Goal: Task Accomplishment & Management: Use online tool/utility

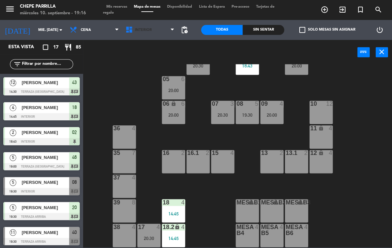
click at [153, 29] on span "Interior" at bounding box center [150, 30] width 56 height 15
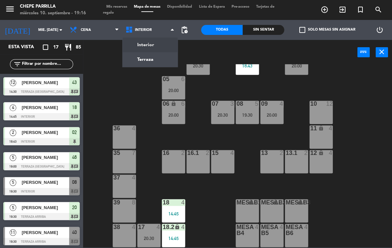
scroll to position [24, 0]
click at [156, 56] on ng-component "menu Chepe [PERSON_NAME] miércoles 10. septiembre - 19:16 Mis reservas Mapa de …" at bounding box center [196, 123] width 392 height 247
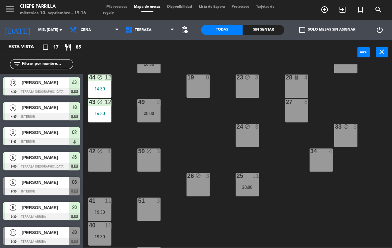
scroll to position [97, 0]
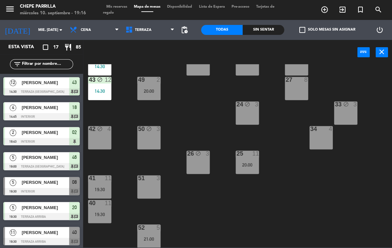
click at [152, 183] on div "51 3" at bounding box center [148, 186] width 23 height 23
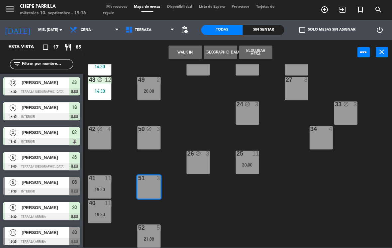
click at [181, 51] on button "WALK IN" at bounding box center [185, 52] width 33 height 13
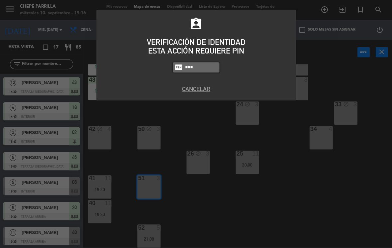
type input "1843"
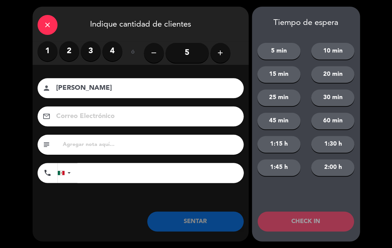
type input "[PERSON_NAME]"
click at [71, 57] on label "2" at bounding box center [69, 51] width 20 height 20
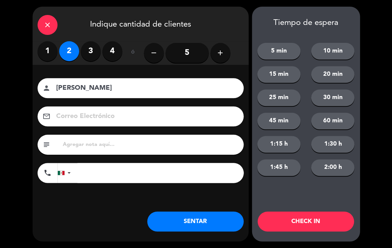
click at [208, 222] on button "SENTAR" at bounding box center [195, 221] width 96 height 20
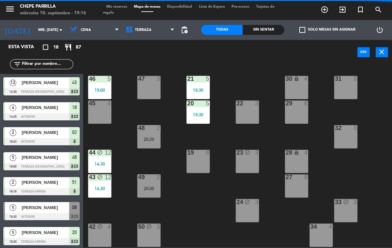
scroll to position [0, 0]
click at [151, 86] on div "47 3" at bounding box center [148, 87] width 23 height 23
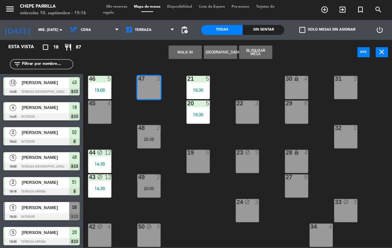
click at [260, 53] on button "Bloquear Mesa" at bounding box center [255, 52] width 33 height 13
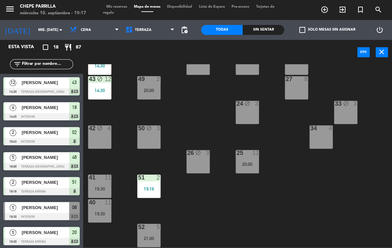
scroll to position [98, 0]
click at [263, 28] on div "Sin sentar" at bounding box center [264, 30] width 42 height 10
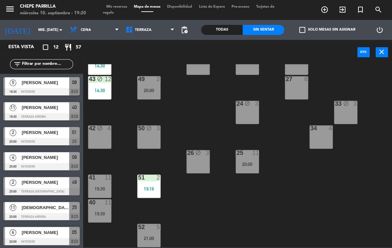
click at [61, 81] on span "[PERSON_NAME]" at bounding box center [46, 82] width 48 height 7
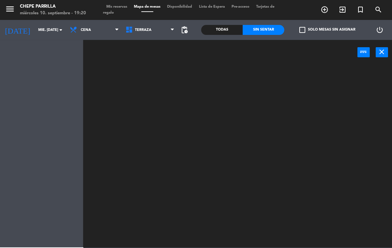
scroll to position [0, 0]
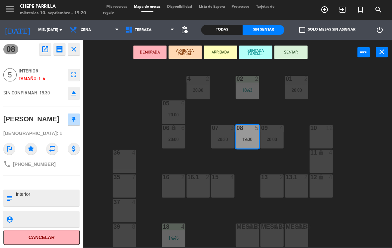
click at [293, 51] on button "SENTAR" at bounding box center [290, 52] width 33 height 13
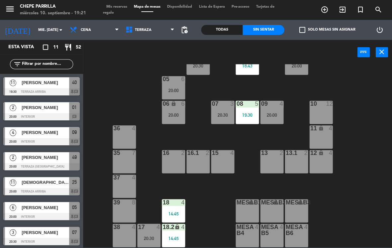
scroll to position [24, 0]
click at [150, 233] on div "17 4 20:30" at bounding box center [148, 235] width 23 height 23
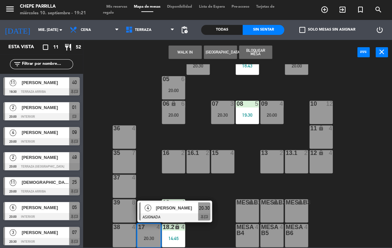
click at [174, 209] on span "[PERSON_NAME]" at bounding box center [177, 207] width 43 height 7
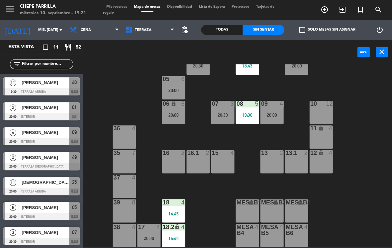
scroll to position [24, 0]
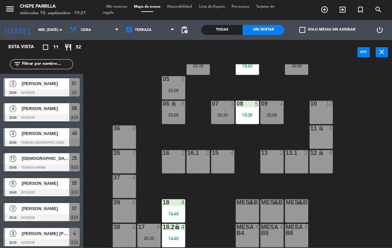
click at [152, 229] on div at bounding box center [149, 227] width 11 height 6
click at [209, 230] on div "02 2 18:43 4 2 20:30 01 2 20:00 05 6 20:00 06 lock 6 20:00 07 3 20:30 09 4 20:0…" at bounding box center [239, 155] width 305 height 183
click at [147, 25] on span "Terraza" at bounding box center [150, 30] width 56 height 15
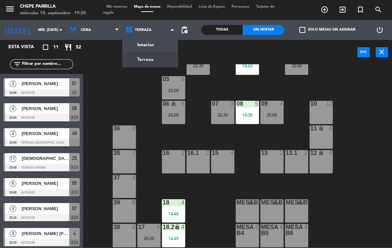
click at [167, 45] on ng-component "menu Chepe [PERSON_NAME] miércoles 10. septiembre - 19:30 Mis reservas Mapa de …" at bounding box center [196, 123] width 392 height 247
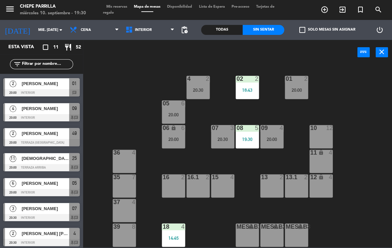
click at [158, 24] on span "Interior" at bounding box center [150, 30] width 56 height 15
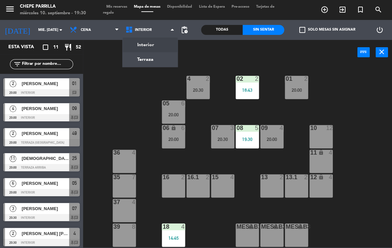
click at [150, 56] on ng-component "menu Chepe [PERSON_NAME] miércoles 10. septiembre - 19:30 Mis reservas Mapa de …" at bounding box center [196, 123] width 392 height 247
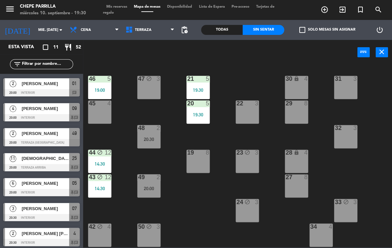
click at [100, 114] on div "45 4" at bounding box center [99, 111] width 23 height 23
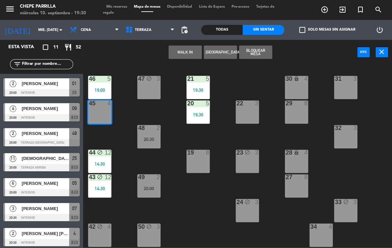
click at [182, 50] on button "WALK IN" at bounding box center [185, 52] width 33 height 13
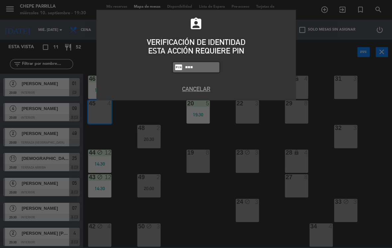
type input "1843"
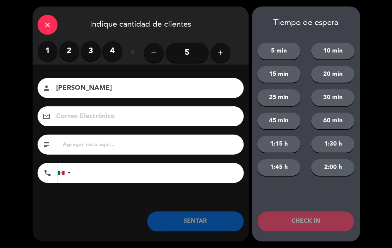
type input "[PERSON_NAME]"
click at [96, 54] on label "3" at bounding box center [91, 51] width 20 height 20
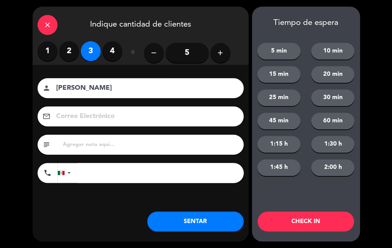
click at [206, 214] on button "SENTAR" at bounding box center [195, 221] width 96 height 20
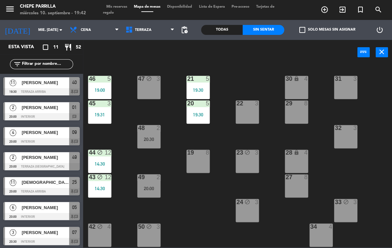
click at [58, 82] on span "[PERSON_NAME]" at bounding box center [46, 82] width 48 height 7
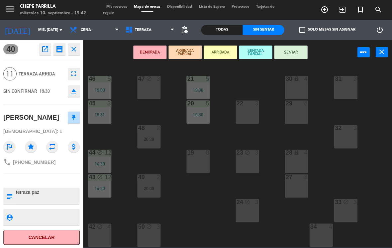
click at [300, 50] on button "SENTAR" at bounding box center [290, 52] width 33 height 13
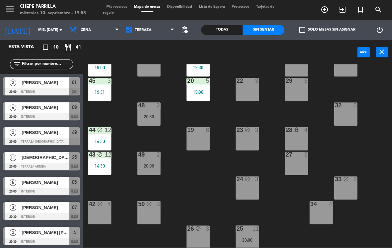
scroll to position [23, 0]
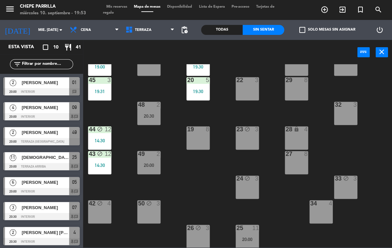
click at [155, 25] on span "Terraza" at bounding box center [150, 30] width 56 height 15
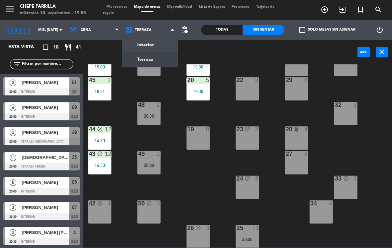
click at [162, 42] on ng-component "menu Chepe [PERSON_NAME] miércoles 10. septiembre - 19:53 Mis reservas Mapa de …" at bounding box center [196, 123] width 392 height 247
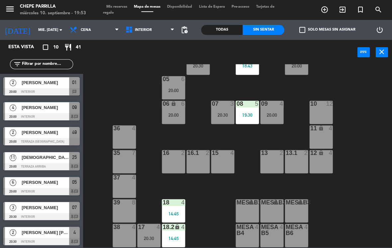
scroll to position [24, 0]
click at [151, 32] on span "Interior" at bounding box center [150, 30] width 56 height 15
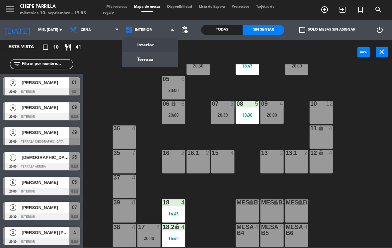
click at [156, 61] on ng-component "menu Chepe [PERSON_NAME] miércoles 10. septiembre - 19:53 Mis reservas Mapa de …" at bounding box center [196, 123] width 392 height 247
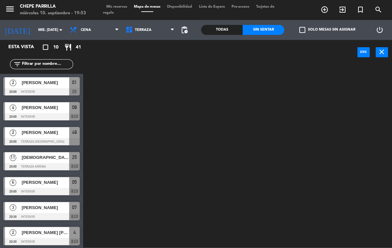
scroll to position [0, 0]
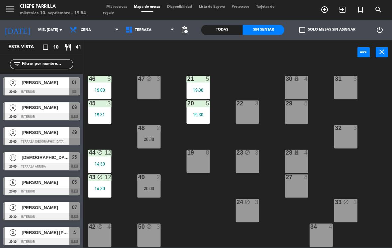
click at [196, 159] on div "19 8" at bounding box center [197, 161] width 23 height 23
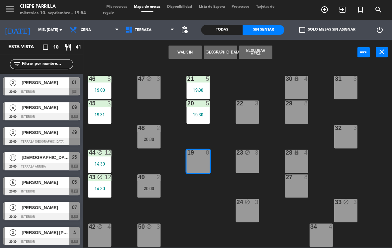
click at [178, 54] on button "WALK IN" at bounding box center [185, 52] width 33 height 13
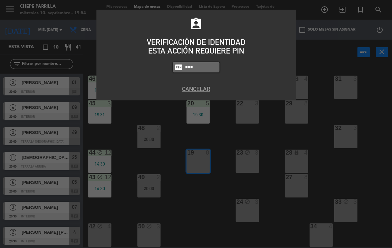
type input "1843"
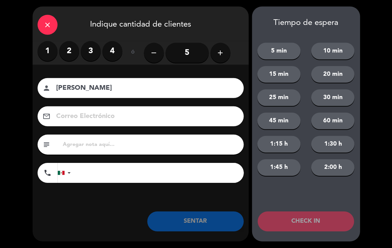
type input "[PERSON_NAME]"
click at [72, 53] on label "2" at bounding box center [69, 51] width 20 height 20
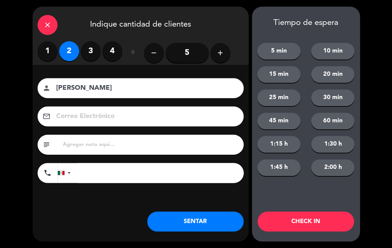
click at [188, 217] on button "SENTAR" at bounding box center [195, 221] width 96 height 20
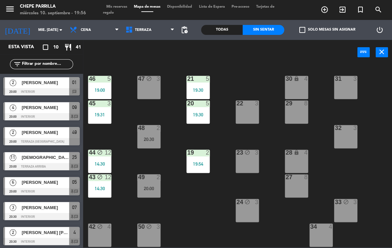
click at [59, 110] on span "[PERSON_NAME]" at bounding box center [46, 107] width 48 height 7
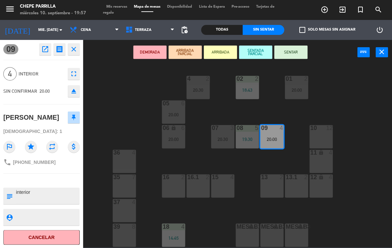
click at [219, 138] on div "20:30" at bounding box center [222, 139] width 23 height 5
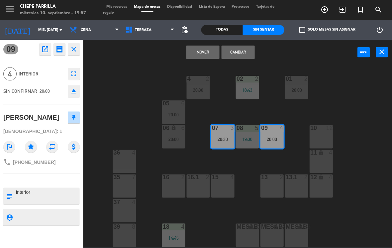
click at [243, 52] on button "Cambiar" at bounding box center [237, 52] width 33 height 13
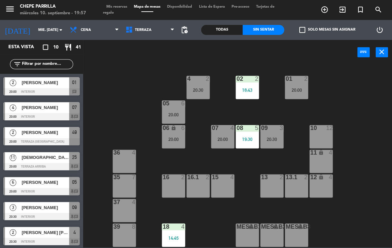
click at [223, 133] on div "07 4 20:00" at bounding box center [222, 136] width 23 height 23
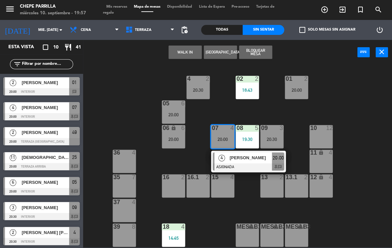
click at [255, 158] on span "[PERSON_NAME]" at bounding box center [251, 157] width 43 height 7
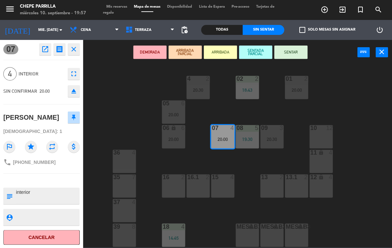
click at [288, 52] on button "SENTAR" at bounding box center [290, 52] width 33 height 13
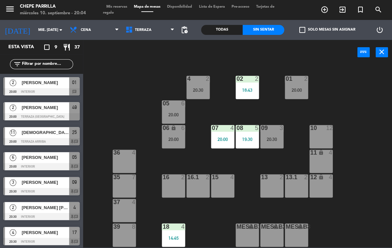
click at [62, 82] on span "[PERSON_NAME]" at bounding box center [46, 82] width 48 height 7
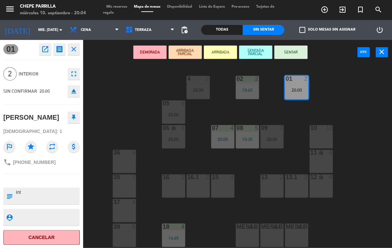
click at [299, 54] on button "SENTAR" at bounding box center [290, 52] width 33 height 13
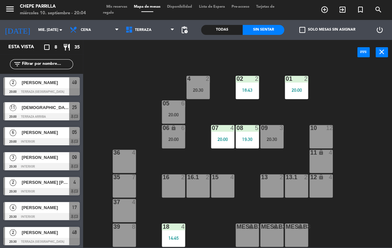
click at [300, 83] on div "01 2 20:00" at bounding box center [296, 87] width 23 height 23
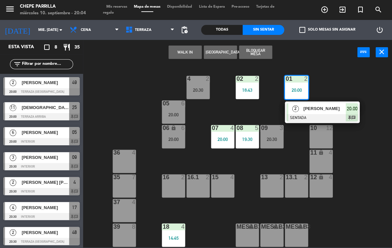
click at [336, 108] on span "[PERSON_NAME]" at bounding box center [325, 108] width 43 height 7
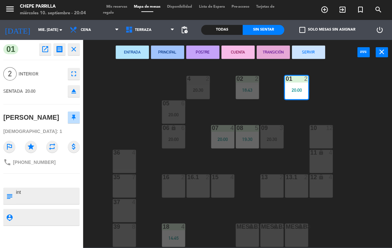
click at [202, 84] on div "4 2 20:30" at bounding box center [197, 87] width 23 height 23
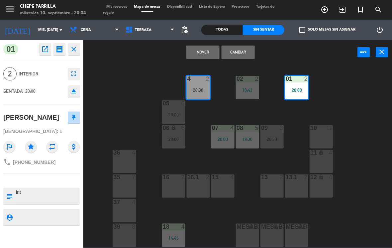
click at [234, 47] on button "Cambiar" at bounding box center [237, 52] width 33 height 13
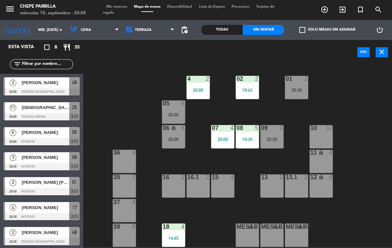
click at [59, 137] on div "[PERSON_NAME]" at bounding box center [45, 132] width 48 height 11
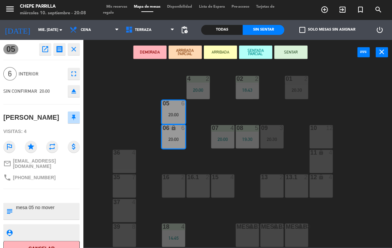
click at [289, 52] on button "SENTAR" at bounding box center [290, 52] width 33 height 13
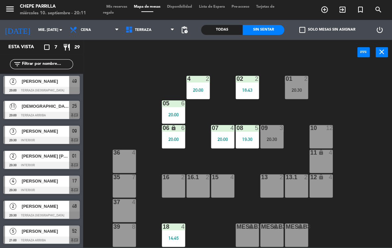
scroll to position [1, 0]
click at [174, 113] on div "20:00" at bounding box center [173, 114] width 23 height 5
click at [142, 109] on div "02 2 18:43 4 2 20:00 01 2 20:30 05 6 20:00 06 lock 6 20:00 07 4 20:00 09 3 20:3…" at bounding box center [239, 155] width 305 height 183
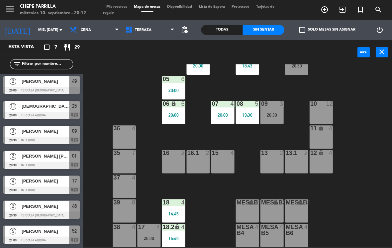
scroll to position [24, 0]
click at [220, 158] on div "15 4" at bounding box center [222, 161] width 23 height 23
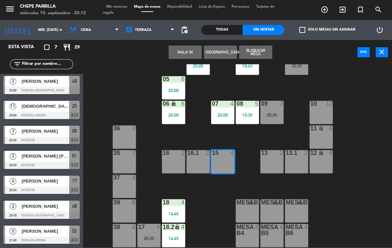
click at [187, 51] on button "WALK IN" at bounding box center [185, 52] width 33 height 13
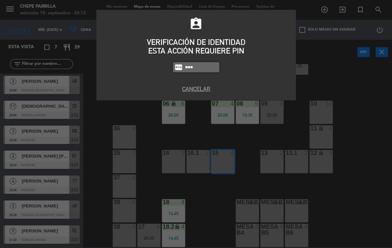
type input "1843"
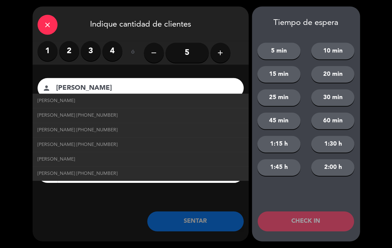
type input "[PERSON_NAME]"
click at [87, 53] on label "3" at bounding box center [91, 51] width 20 height 20
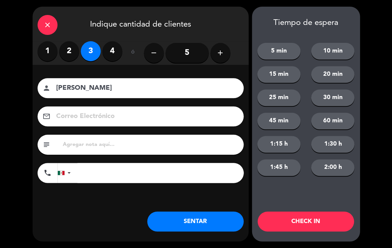
click at [206, 220] on button "SENTAR" at bounding box center [195, 221] width 96 height 20
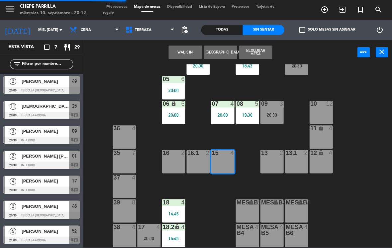
scroll to position [0, 0]
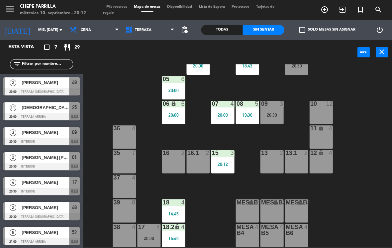
click at [63, 58] on div "filter_list" at bounding box center [41, 64] width 83 height 19
click at [223, 29] on div "Todas" at bounding box center [222, 30] width 42 height 10
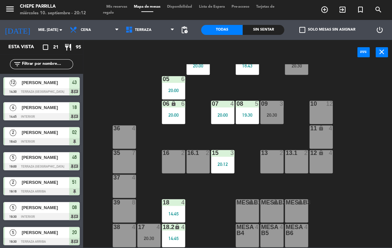
click at [62, 61] on input "text" at bounding box center [47, 64] width 52 height 7
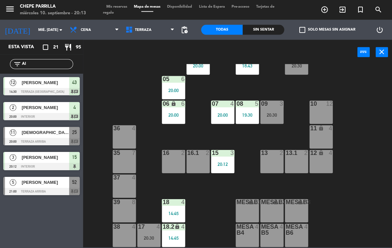
click at [333, 88] on div "02 2 18:43 4 2 20:00 01 2 20:30 05 6 20:00 06 lock 6 20:00 07 4 20:00 09 3 20:3…" at bounding box center [239, 155] width 305 height 183
click at [260, 27] on div "Sin sentar" at bounding box center [264, 30] width 42 height 10
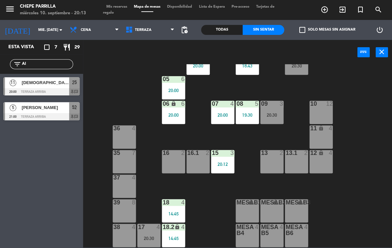
click at [250, 29] on div "Sin sentar" at bounding box center [264, 30] width 42 height 10
click at [226, 30] on div "Todas" at bounding box center [222, 30] width 42 height 10
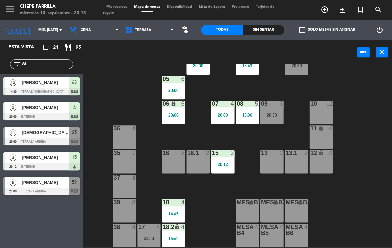
click at [53, 65] on input "Al" at bounding box center [47, 64] width 52 height 7
type input "A"
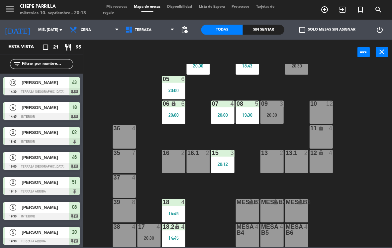
click at [367, 79] on div "02 2 18:43 4 2 20:00 01 2 20:30 05 6 20:00 06 lock 6 20:00 07 4 20:00 09 3 20:3…" at bounding box center [239, 155] width 305 height 183
click at [257, 21] on div "Todas Sin sentar" at bounding box center [242, 30] width 83 height 20
click at [263, 29] on div "Sin sentar" at bounding box center [264, 30] width 42 height 10
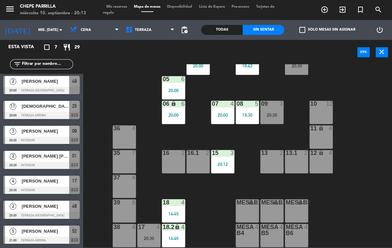
scroll to position [1, 0]
click at [127, 6] on span "Mis reservas" at bounding box center [117, 7] width 28 height 4
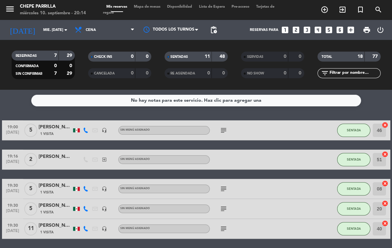
click at [356, 71] on input "text" at bounding box center [355, 72] width 52 height 7
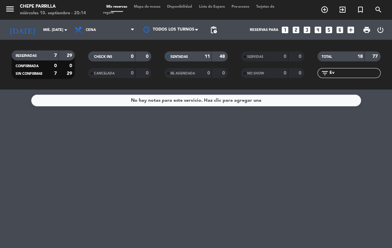
type input "E"
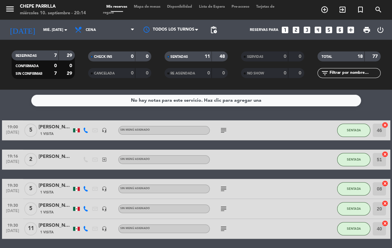
click at [374, 7] on span "search" at bounding box center [378, 9] width 18 height 11
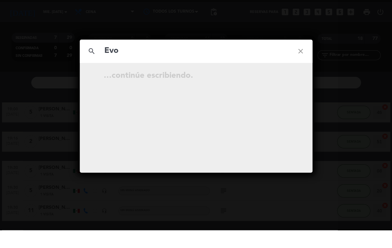
type input "Evo"
click at [300, 57] on icon "close" at bounding box center [301, 69] width 24 height 24
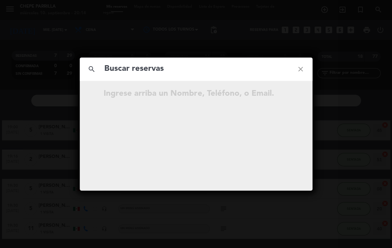
click at [302, 71] on icon "close" at bounding box center [301, 69] width 24 height 24
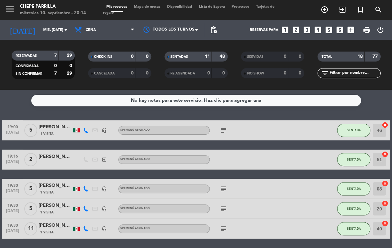
click at [150, 7] on span "Mapa de mesas" at bounding box center [147, 7] width 33 height 4
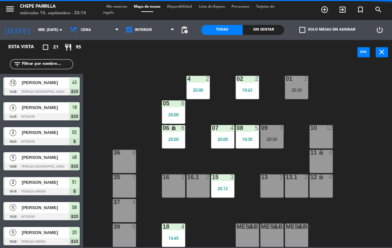
click at [262, 29] on div "Sin sentar" at bounding box center [264, 30] width 42 height 10
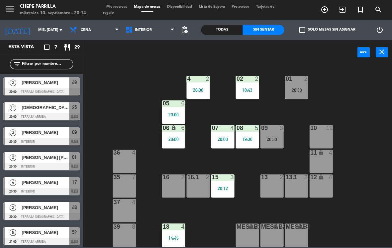
click at [238, 26] on div "Todas" at bounding box center [222, 30] width 42 height 10
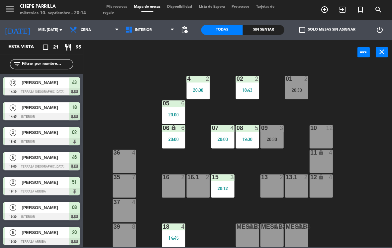
click at [57, 67] on input "text" at bounding box center [47, 64] width 52 height 7
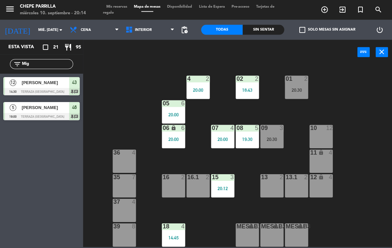
click at [317, 66] on div "02 2 18:43 4 2 20:00 01 2 20:30 05 6 20:00 06 lock 6 20:00 07 4 20:00 09 3 20:3…" at bounding box center [239, 155] width 305 height 183
click at [50, 62] on input "Mig" at bounding box center [47, 64] width 52 height 7
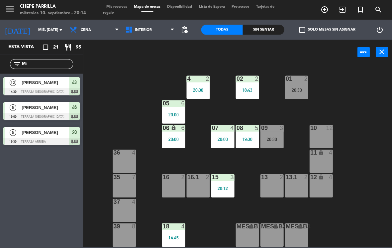
type input "M"
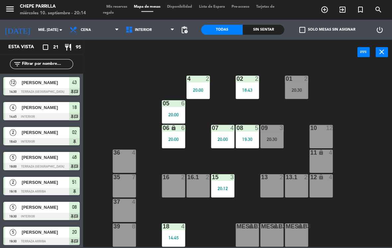
click at [353, 71] on div "02 2 18:43 4 2 20:00 01 2 20:30 05 6 20:00 06 lock 6 20:00 07 4 20:00 09 3 20:3…" at bounding box center [239, 155] width 305 height 183
click at [264, 21] on div "Todas Sin sentar" at bounding box center [242, 30] width 83 height 20
click at [265, 25] on div "Sin sentar" at bounding box center [264, 30] width 42 height 10
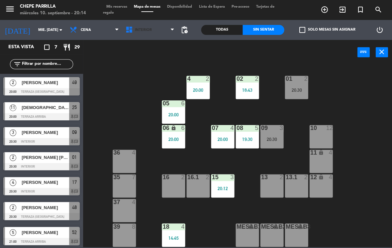
click at [150, 26] on span "Interior" at bounding box center [150, 30] width 56 height 15
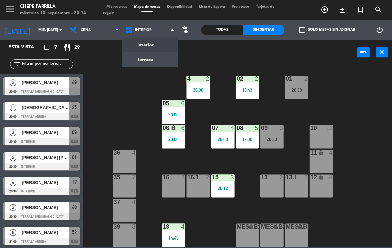
click at [119, 108] on div "02 2 18:43 4 2 20:00 01 2 20:30 05 6 20:00 06 lock 6 20:00 07 4 20:00 09 3 20:3…" at bounding box center [239, 155] width 305 height 183
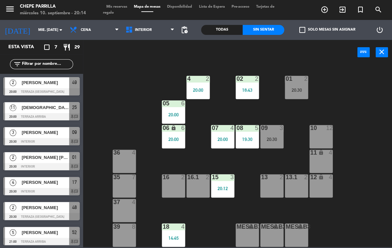
click at [54, 113] on div at bounding box center [41, 116] width 76 height 7
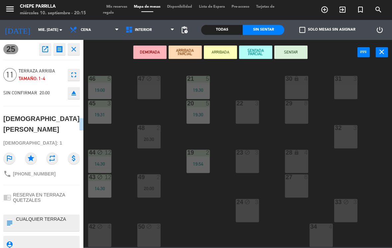
click at [297, 49] on button "SENTAR" at bounding box center [290, 52] width 33 height 13
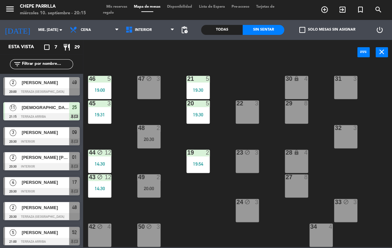
click at [154, 30] on span "Interior" at bounding box center [150, 30] width 56 height 15
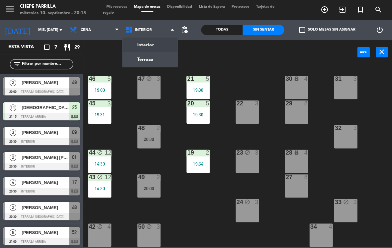
click at [161, 59] on ng-component "menu Chepe [PERSON_NAME] miércoles 10. septiembre - 20:15 Mis reservas Mapa de …" at bounding box center [196, 123] width 392 height 247
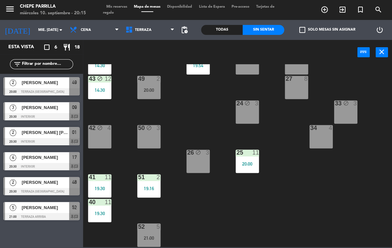
scroll to position [98, 0]
click at [221, 32] on div "Todas" at bounding box center [222, 30] width 42 height 10
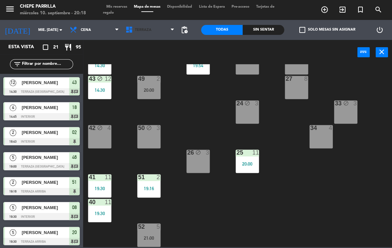
click at [148, 35] on span "Terraza" at bounding box center [150, 30] width 56 height 15
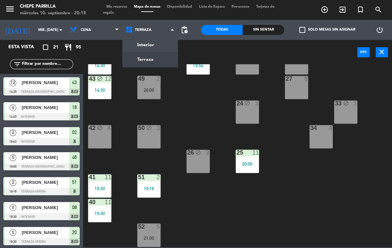
click at [161, 58] on ng-component "menu Chepe [PERSON_NAME] miércoles 10. septiembre - 20:18 Mis reservas Mapa de …" at bounding box center [196, 123] width 392 height 247
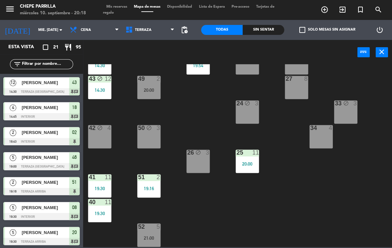
click at [152, 32] on span "Terraza" at bounding box center [150, 30] width 56 height 15
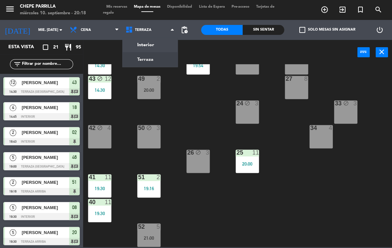
click at [150, 30] on span "Terraza" at bounding box center [150, 30] width 56 height 15
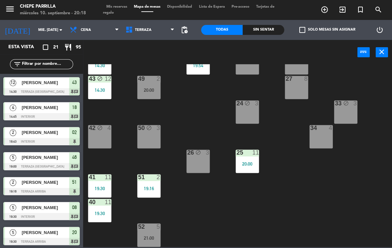
click at [152, 29] on span "Terraza" at bounding box center [150, 30] width 56 height 15
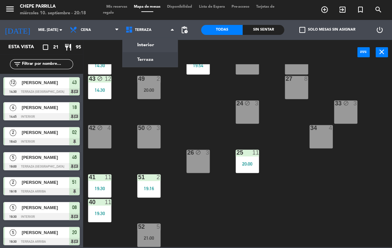
click at [156, 46] on ng-component "menu Chepe [PERSON_NAME] miércoles 10. septiembre - 20:18 Mis reservas Mapa de …" at bounding box center [196, 123] width 392 height 247
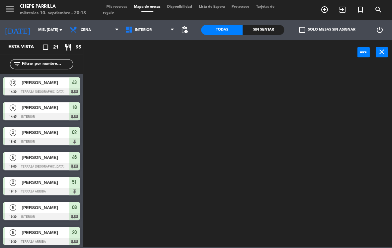
scroll to position [0, 0]
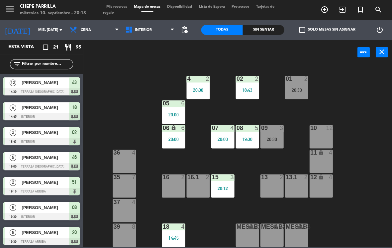
click at [266, 26] on div "Sin sentar" at bounding box center [264, 30] width 42 height 10
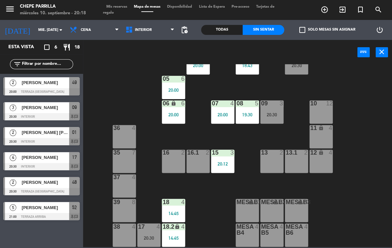
scroll to position [25, 0]
click at [151, 228] on div at bounding box center [149, 226] width 11 height 6
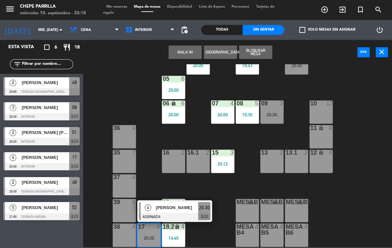
click at [153, 207] on div "4" at bounding box center [148, 207] width 14 height 11
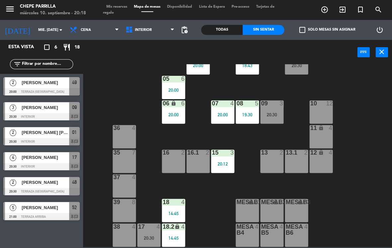
click at [275, 111] on div "09 3 20:30" at bounding box center [271, 111] width 23 height 23
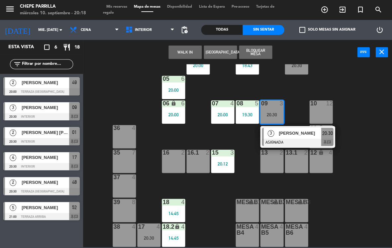
click at [289, 138] on div "[PERSON_NAME]" at bounding box center [299, 133] width 43 height 11
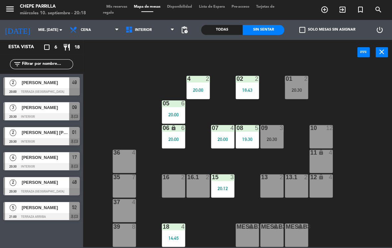
scroll to position [0, 0]
click at [154, 23] on span "Interior" at bounding box center [150, 30] width 56 height 15
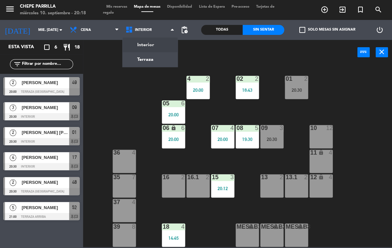
click at [153, 57] on ng-component "menu Chepe [PERSON_NAME] miércoles 10. septiembre - 20:18 Mis reservas Mapa de …" at bounding box center [196, 123] width 392 height 247
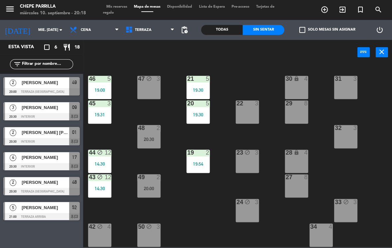
click at [121, 5] on span "Mis reservas" at bounding box center [117, 7] width 28 height 4
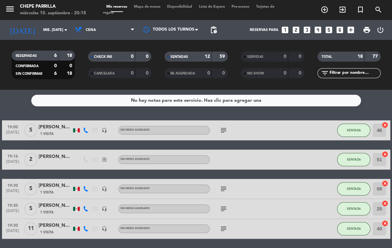
click at [153, 5] on span "Mapa de mesas" at bounding box center [147, 7] width 33 height 4
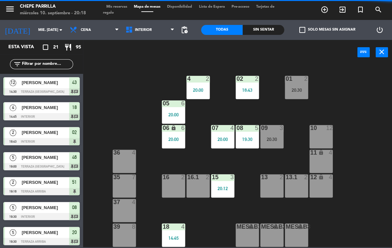
click at [158, 23] on span "Interior" at bounding box center [150, 30] width 56 height 15
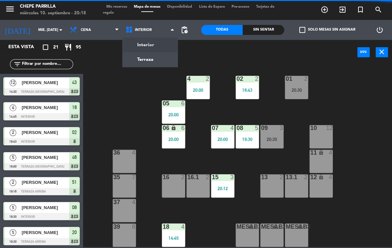
click at [167, 56] on ng-component "menu Chepe [PERSON_NAME] miércoles 10. septiembre - 20:18 Mis reservas Mapa de …" at bounding box center [196, 123] width 392 height 247
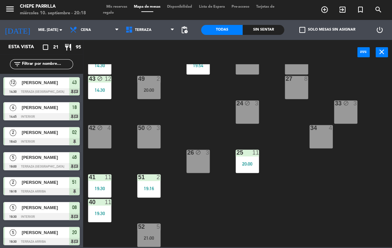
scroll to position [98, 0]
click at [157, 239] on div "21:00" at bounding box center [148, 237] width 23 height 5
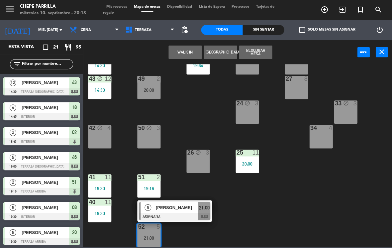
click at [149, 211] on div "5" at bounding box center [148, 207] width 14 height 11
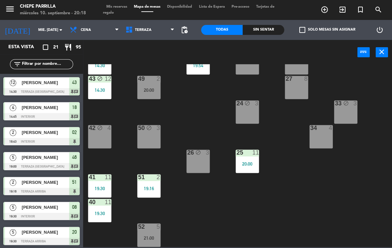
scroll to position [161, 0]
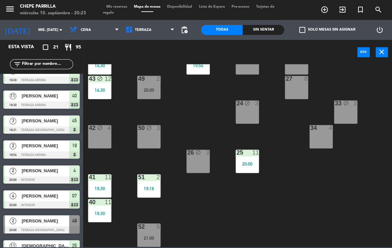
click at [265, 31] on div "Sin sentar" at bounding box center [264, 30] width 42 height 10
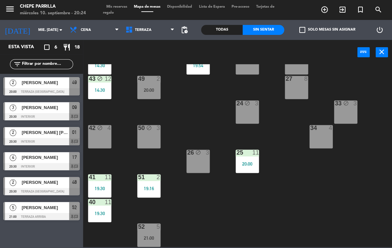
click at [61, 111] on div "[PERSON_NAME]" at bounding box center [45, 107] width 48 height 11
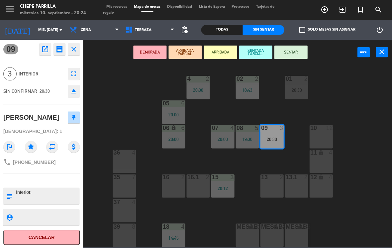
click at [289, 52] on button "SENTAR" at bounding box center [290, 52] width 33 height 13
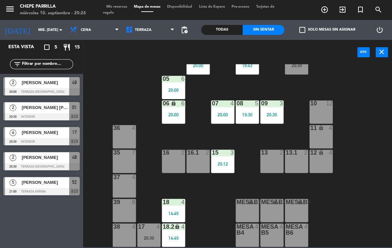
scroll to position [25, 0]
click at [147, 25] on span "Terraza" at bounding box center [150, 30] width 56 height 15
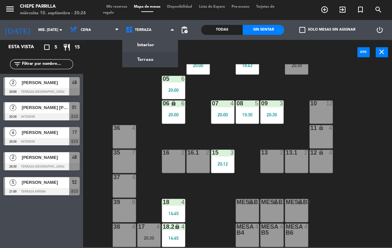
click at [157, 56] on ng-component "menu Chepe [PERSON_NAME] miércoles 10. septiembre - 20:26 Mis reservas Mapa de …" at bounding box center [196, 123] width 392 height 247
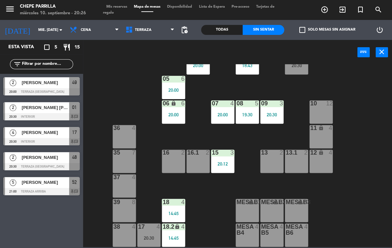
click at [140, 31] on span "Terraza" at bounding box center [143, 30] width 17 height 4
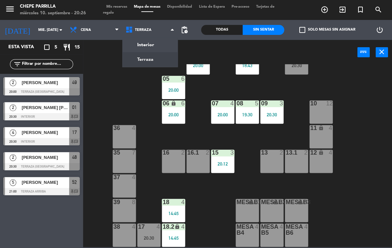
click at [367, 141] on div "02 2 18:43 4 2 20:00 01 2 20:30 05 6 20:00 06 lock 6 20:00 07 4 20:00 09 3 20:3…" at bounding box center [239, 155] width 305 height 183
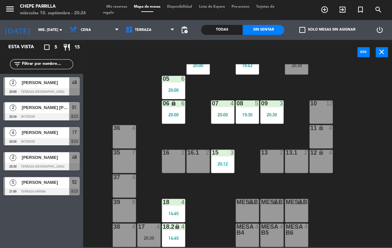
click at [149, 33] on span "Terraza" at bounding box center [150, 30] width 56 height 15
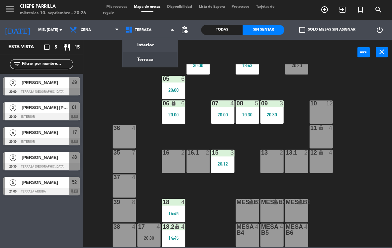
click at [164, 48] on ng-component "menu Chepe [PERSON_NAME] miércoles 10. septiembre - 20:26 Mis reservas Mapa de …" at bounding box center [196, 123] width 392 height 247
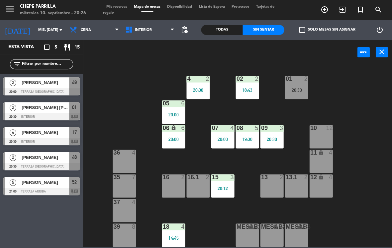
click at [273, 183] on div "13 2" at bounding box center [271, 185] width 23 height 23
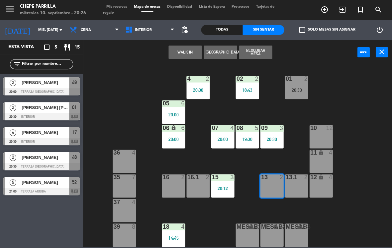
click at [184, 49] on button "WALK IN" at bounding box center [185, 52] width 33 height 13
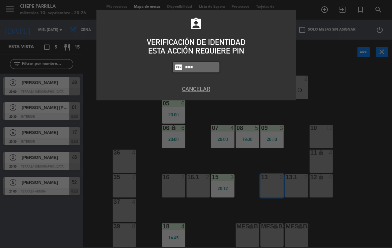
type input "1843"
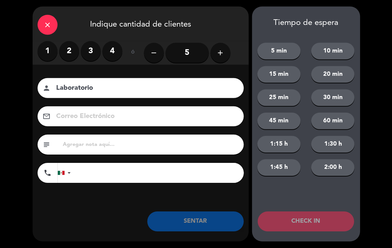
type input "Laboratorio"
click at [217, 52] on icon "add" at bounding box center [220, 53] width 8 height 8
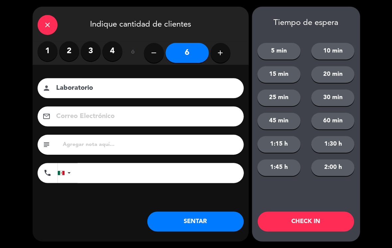
click at [205, 212] on button "SENTAR" at bounding box center [195, 221] width 96 height 20
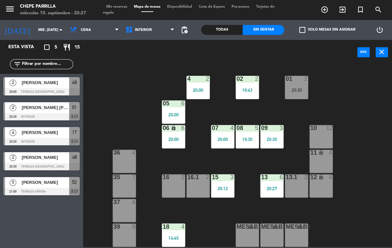
click at [280, 180] on div "13.1" at bounding box center [285, 177] width 11 height 6
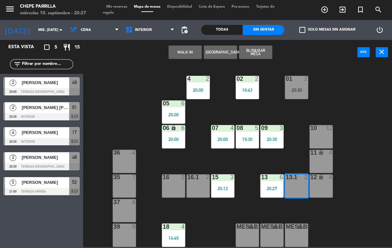
click at [360, 149] on div "02 2 18:43 4 2 20:00 01 2 20:30 05 6 20:00 06 lock 6 20:00 07 4 20:00 09 3 20:3…" at bounding box center [239, 155] width 305 height 183
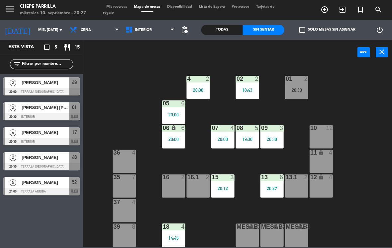
click at [275, 186] on div "20:27" at bounding box center [271, 188] width 23 height 5
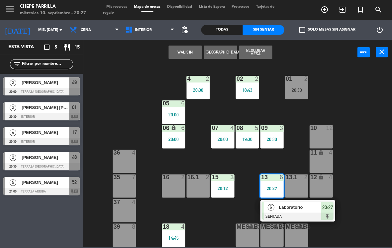
click at [294, 210] on span "Laboratorio" at bounding box center [300, 206] width 43 height 7
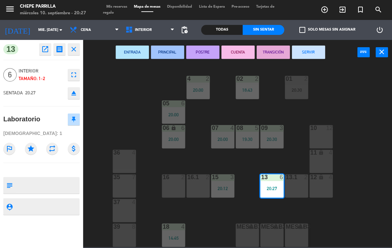
click at [296, 185] on div "13.1 2" at bounding box center [296, 185] width 23 height 23
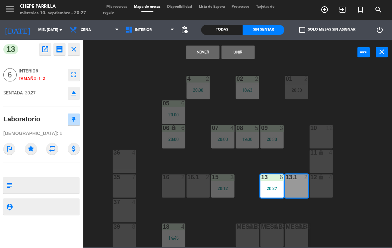
click at [246, 52] on button "Unir" at bounding box center [237, 52] width 33 height 13
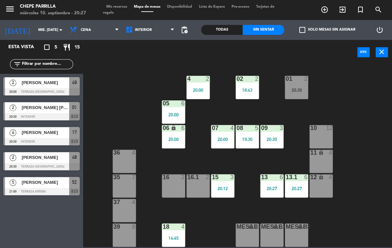
click at [151, 32] on span "Interior" at bounding box center [150, 30] width 56 height 15
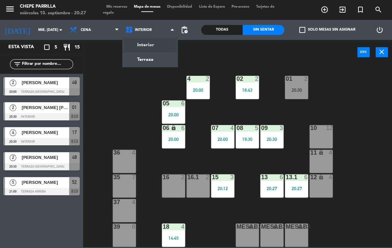
click at [156, 61] on ng-component "menu Chepe [PERSON_NAME] miércoles 10. septiembre - 20:27 Mis reservas Mapa de …" at bounding box center [196, 123] width 392 height 247
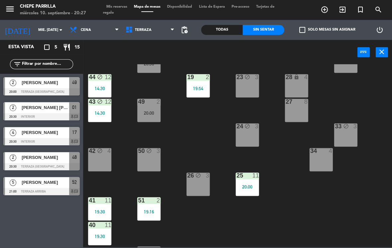
scroll to position [93, 0]
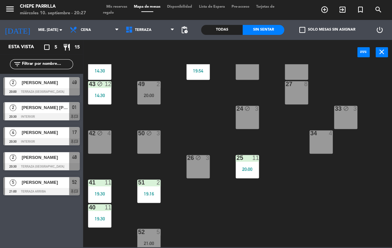
click at [147, 194] on div "19:16" at bounding box center [148, 193] width 23 height 5
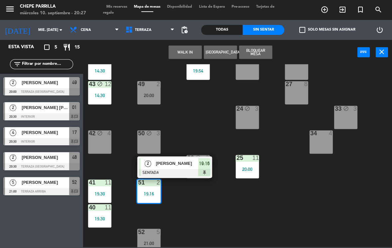
click at [182, 156] on div "2 [PERSON_NAME] SENTADA 19:16" at bounding box center [174, 167] width 75 height 22
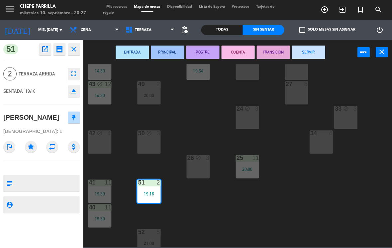
click at [313, 53] on button "SERVIR" at bounding box center [308, 52] width 33 height 13
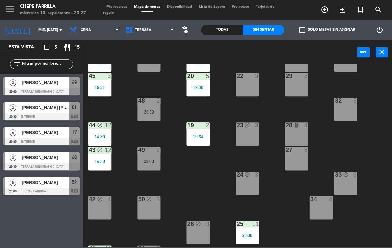
scroll to position [26, 0]
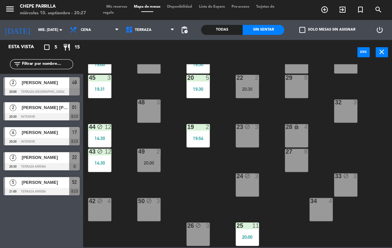
click at [257, 90] on div "20:30" at bounding box center [247, 89] width 23 height 5
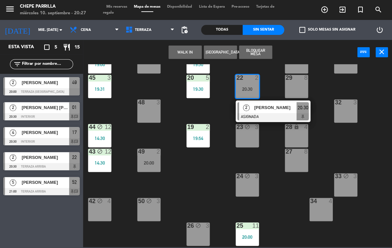
click at [281, 108] on span "[PERSON_NAME]" at bounding box center [275, 107] width 43 height 7
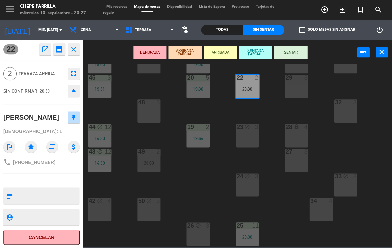
click at [296, 51] on button "SENTAR" at bounding box center [290, 52] width 33 height 13
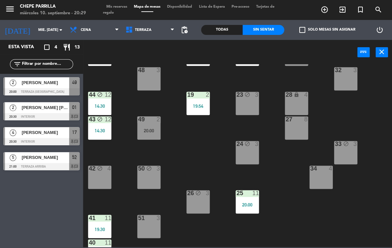
scroll to position [59, 0]
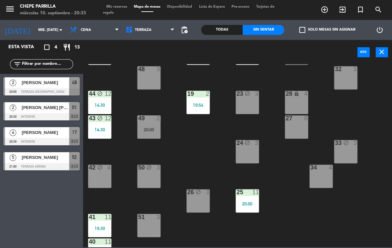
click at [53, 114] on div at bounding box center [41, 116] width 76 height 7
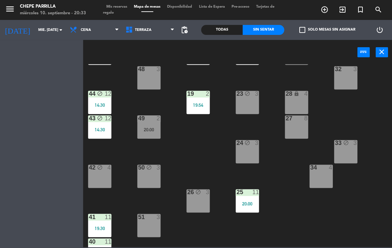
scroll to position [0, 0]
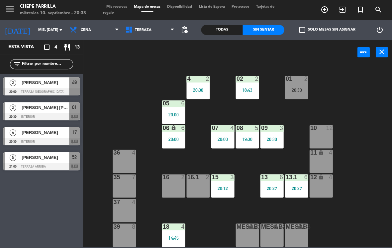
click at [302, 76] on div "2" at bounding box center [307, 79] width 11 height 6
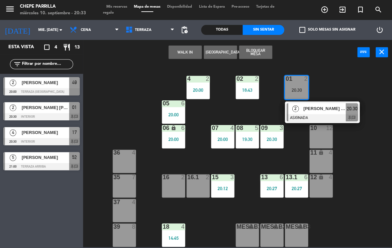
click at [301, 85] on div "01 2 20:30" at bounding box center [296, 87] width 23 height 23
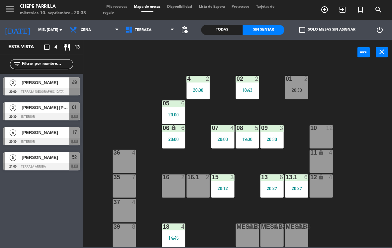
click at [295, 92] on div "20:30" at bounding box center [296, 90] width 23 height 5
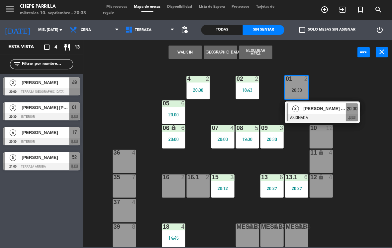
click at [320, 109] on span "[PERSON_NAME] [PERSON_NAME]" at bounding box center [325, 108] width 43 height 7
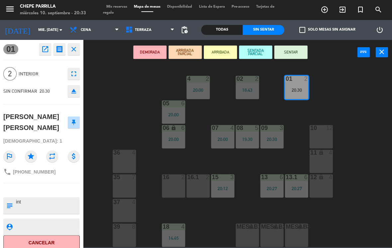
click at [176, 187] on div "16 2" at bounding box center [173, 185] width 23 height 23
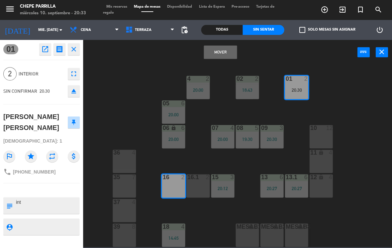
click at [222, 51] on button "Mover" at bounding box center [220, 52] width 33 height 13
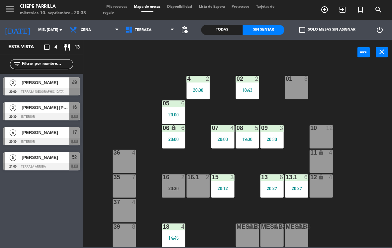
click at [179, 183] on div "16 2 20:30" at bounding box center [173, 185] width 23 height 23
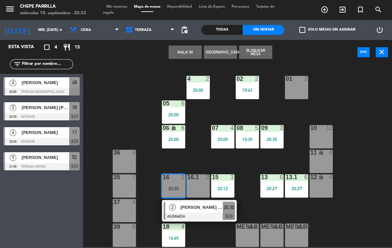
click at [200, 205] on span "[PERSON_NAME] [PERSON_NAME]" at bounding box center [202, 206] width 43 height 7
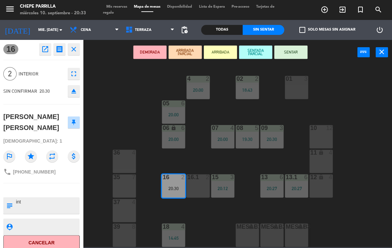
click at [44, 44] on button "open_in_new" at bounding box center [45, 49] width 12 height 12
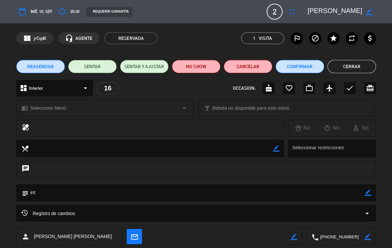
click at [367, 210] on icon "arrow_drop_down" at bounding box center [367, 213] width 8 height 8
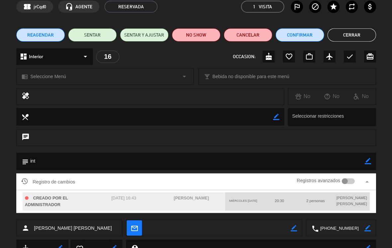
scroll to position [37, 0]
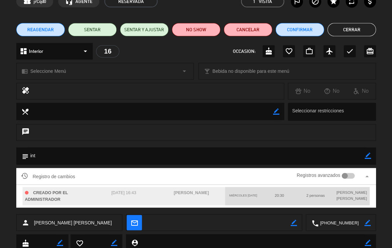
click at [350, 174] on div at bounding box center [348, 176] width 13 height 6
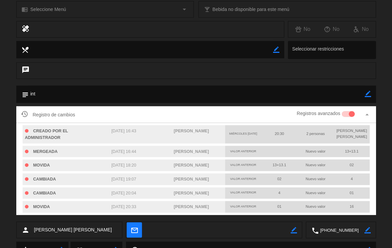
scroll to position [99, 0]
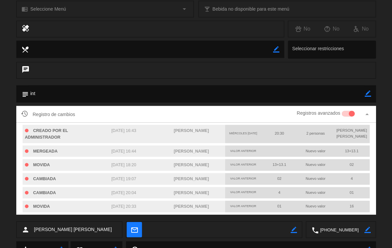
click at [354, 112] on div at bounding box center [352, 114] width 6 height 6
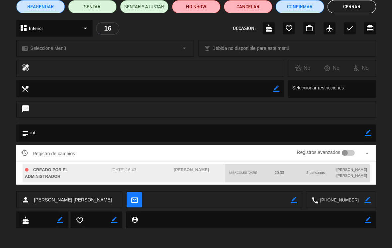
scroll to position [25, 0]
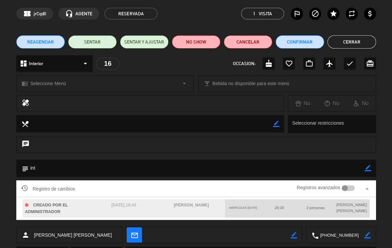
click at [355, 40] on button "Cerrar" at bounding box center [351, 41] width 49 height 13
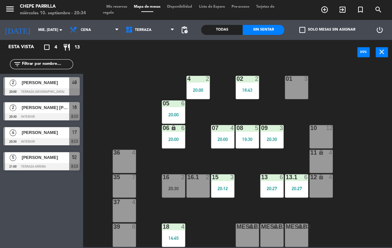
click at [167, 187] on div "20:30" at bounding box center [173, 188] width 23 height 5
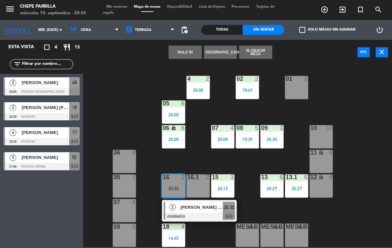
click at [207, 205] on span "[PERSON_NAME] [PERSON_NAME]" at bounding box center [202, 206] width 43 height 7
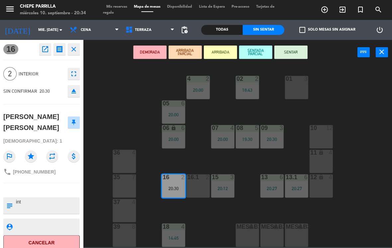
click at [74, 69] on button "fullscreen" at bounding box center [74, 74] width 12 height 12
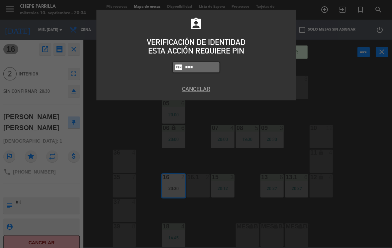
type input "1843"
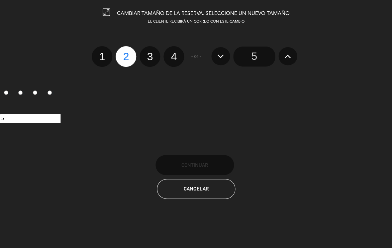
click at [258, 48] on input "5" at bounding box center [254, 57] width 42 height 20
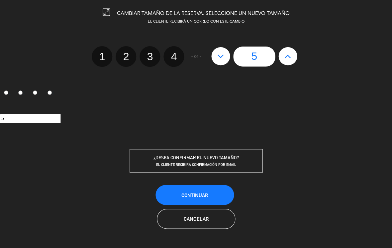
click at [206, 193] on span "Continuar" at bounding box center [195, 195] width 27 height 6
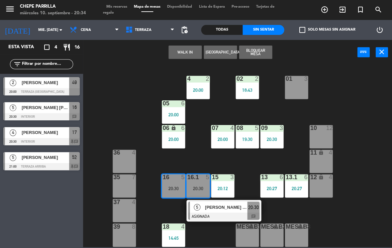
click at [235, 210] on span "[PERSON_NAME] [PERSON_NAME]" at bounding box center [226, 206] width 43 height 7
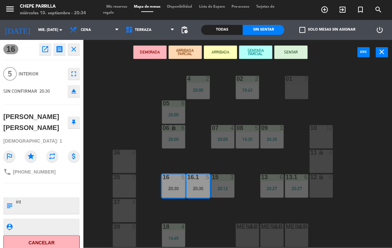
click at [294, 52] on button "SENTAR" at bounding box center [290, 52] width 33 height 13
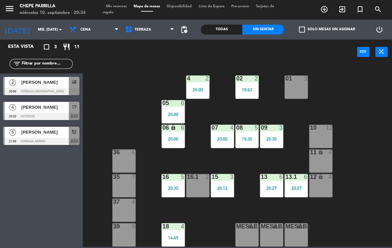
scroll to position [0, 0]
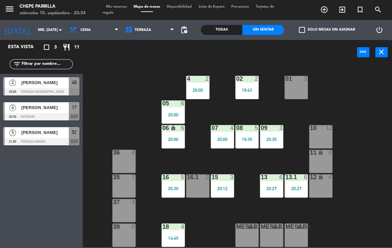
click at [218, 218] on div "02 2 18:43 4 2 20:00 01 3 05 6 20:00 06 lock 6 20:00 07 4 20:00 09 3 20:30 10 1…" at bounding box center [239, 155] width 305 height 183
click at [171, 188] on div "20:30" at bounding box center [173, 188] width 23 height 5
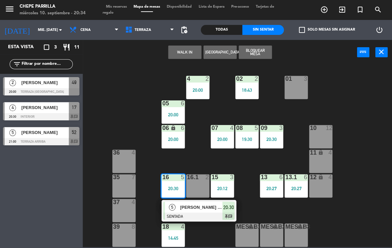
click at [200, 205] on span "[PERSON_NAME] [PERSON_NAME]" at bounding box center [202, 206] width 43 height 7
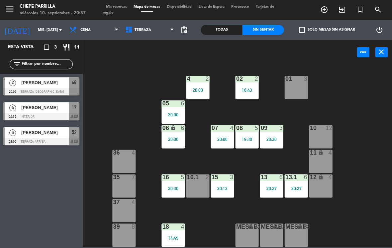
click at [149, 29] on span "Terraza" at bounding box center [143, 30] width 17 height 4
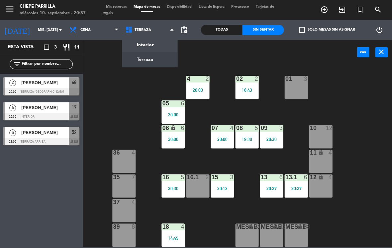
click at [156, 42] on ng-component "menu Chepe [PERSON_NAME] miércoles 10. septiembre - 20:37 Mis reservas Mapa de …" at bounding box center [196, 123] width 392 height 247
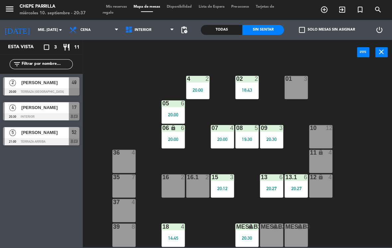
click at [153, 30] on span "Interior" at bounding box center [150, 30] width 56 height 15
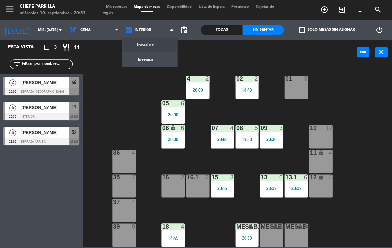
click at [158, 57] on ng-component "menu Chepe [PERSON_NAME] miércoles 10. septiembre - 20:37 Mis reservas Mapa de …" at bounding box center [196, 123] width 392 height 247
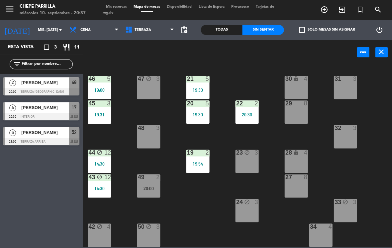
click at [101, 117] on div "19:31" at bounding box center [99, 114] width 23 height 5
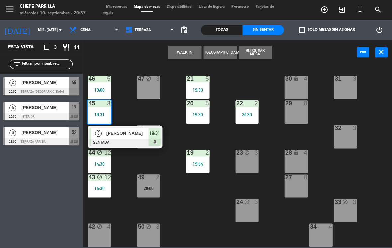
click at [140, 135] on span "[PERSON_NAME]" at bounding box center [128, 133] width 43 height 7
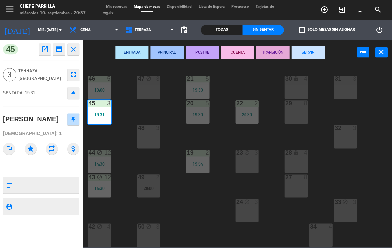
click at [303, 55] on button "SERVIR" at bounding box center [308, 52] width 33 height 13
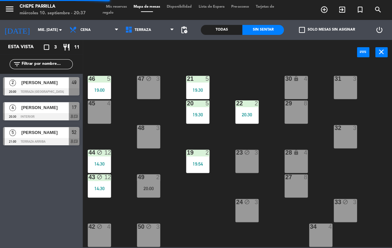
click at [146, 29] on span "Terraza" at bounding box center [143, 30] width 17 height 4
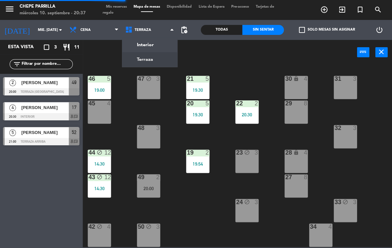
click at [159, 45] on ng-component "menu Chepe [PERSON_NAME] miércoles 10. septiembre - 20:37 Mis reservas Mapa de …" at bounding box center [196, 123] width 392 height 247
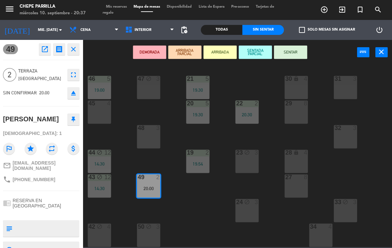
click at [48, 49] on icon "open_in_new" at bounding box center [45, 49] width 8 height 8
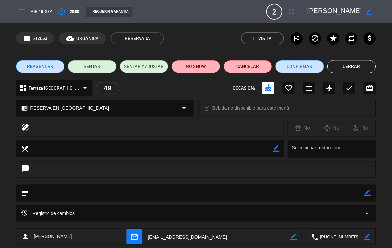
click at [200, 66] on button "NO SHOW" at bounding box center [196, 66] width 49 height 13
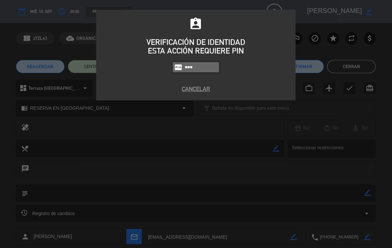
type input "1843"
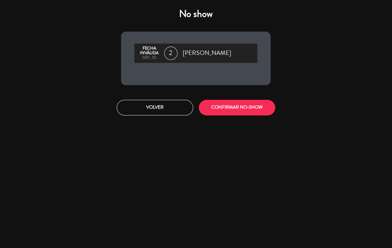
click at [239, 108] on button "CONFIRMAR NO-SHOW" at bounding box center [237, 108] width 76 height 16
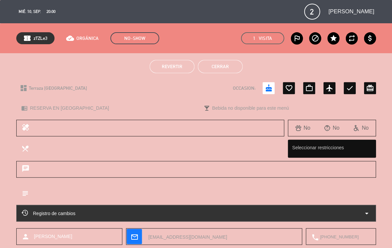
click at [224, 65] on button "Cerrar" at bounding box center [220, 66] width 45 height 13
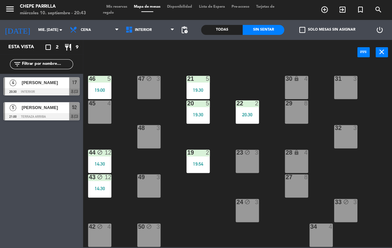
click at [58, 85] on span "[PERSON_NAME]" at bounding box center [46, 82] width 48 height 7
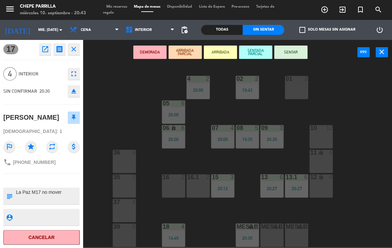
click at [287, 50] on button "SENTAR" at bounding box center [290, 52] width 33 height 13
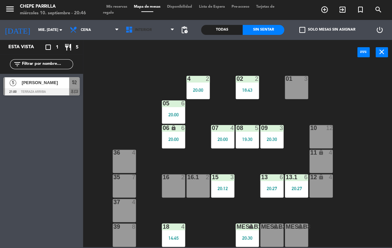
click at [160, 30] on span "Interior" at bounding box center [150, 30] width 56 height 15
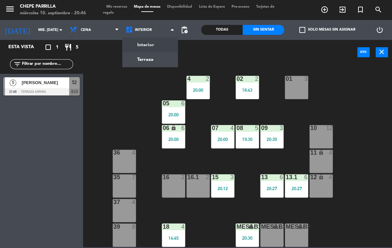
click at [163, 50] on ng-component "menu Chepe [PERSON_NAME] miércoles 10. septiembre - 20:46 Mis reservas Mapa de …" at bounding box center [196, 123] width 392 height 247
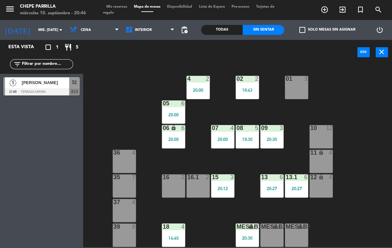
click at [285, 88] on div "01 3" at bounding box center [296, 87] width 23 height 23
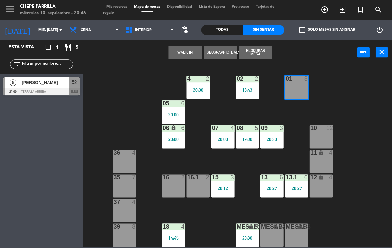
click at [190, 48] on button "WALK IN" at bounding box center [185, 52] width 33 height 13
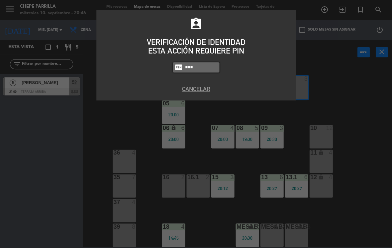
type input "5677"
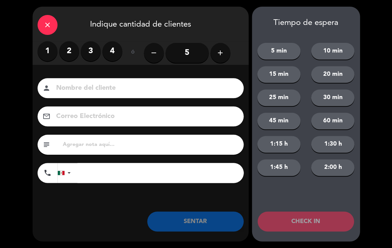
click at [73, 58] on label "2" at bounding box center [69, 51] width 20 height 20
click at [126, 87] on input at bounding box center [146, 88] width 180 height 12
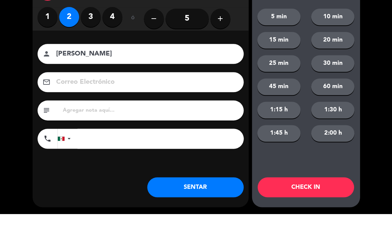
scroll to position [0, 0]
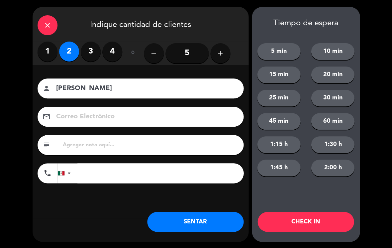
type input "[PERSON_NAME]"
click at [205, 224] on button "SENTAR" at bounding box center [195, 221] width 96 height 20
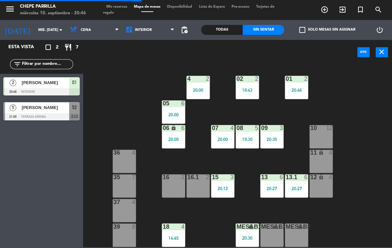
click at [203, 191] on div "16.1 2" at bounding box center [197, 185] width 23 height 23
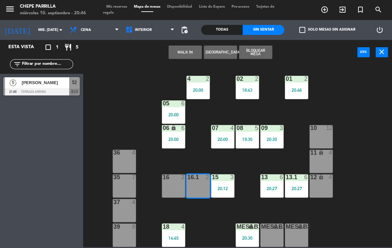
click at [181, 54] on button "WALK IN" at bounding box center [185, 52] width 33 height 13
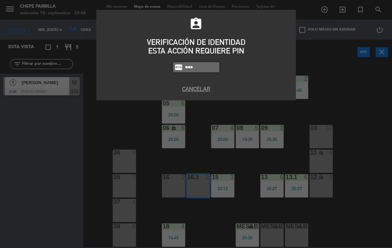
type input "5677"
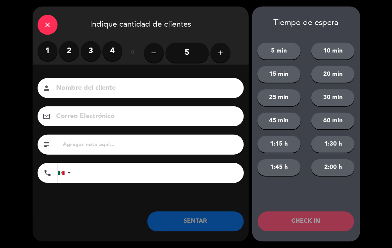
click at [67, 52] on label "2" at bounding box center [69, 51] width 20 height 20
click at [111, 85] on input at bounding box center [146, 88] width 180 height 12
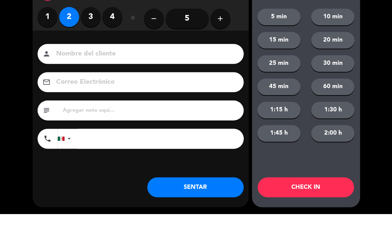
click at [113, 82] on input at bounding box center [146, 88] width 180 height 12
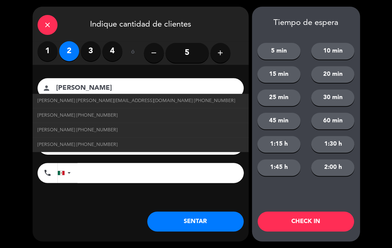
click at [117, 129] on link "[PERSON_NAME] [PHONE_NUMBER]" at bounding box center [141, 130] width 206 height 8
type input "[PERSON_NAME]"
type input "[PHONE_NUMBER]"
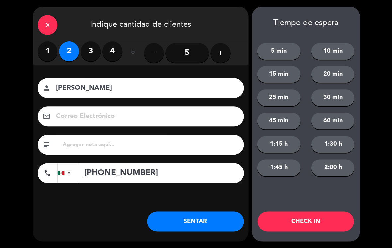
click at [201, 217] on button "SENTAR" at bounding box center [195, 221] width 96 height 20
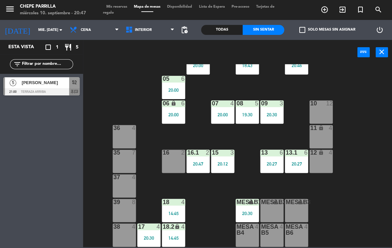
scroll to position [25, 0]
click at [248, 214] on div "20:30" at bounding box center [247, 213] width 23 height 5
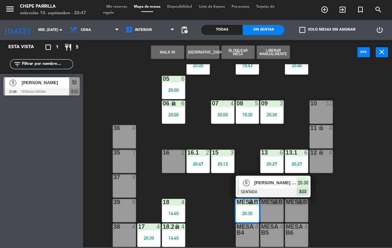
click at [278, 187] on div "[PERSON_NAME] [PERSON_NAME]" at bounding box center [275, 182] width 43 height 11
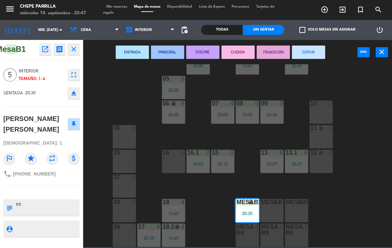
click at [174, 156] on div "16 2" at bounding box center [173, 153] width 23 height 7
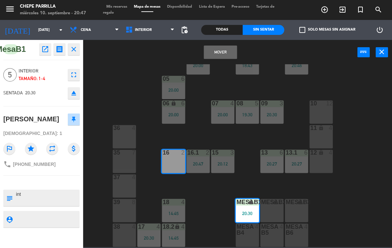
click at [229, 49] on button "Mover" at bounding box center [220, 52] width 33 height 13
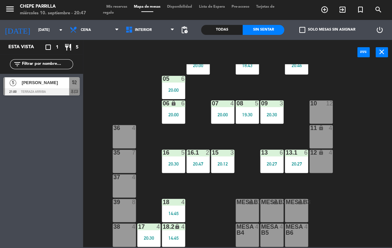
click at [140, 32] on span "Interior" at bounding box center [143, 30] width 17 height 4
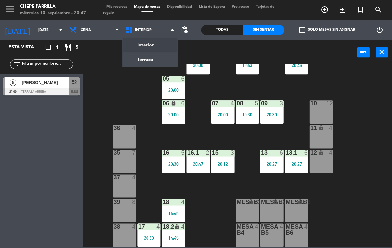
click at [154, 59] on ng-component "menu Chepe [PERSON_NAME] miércoles 10. septiembre - 20:47 Mis reservas Mapa de …" at bounding box center [196, 123] width 392 height 247
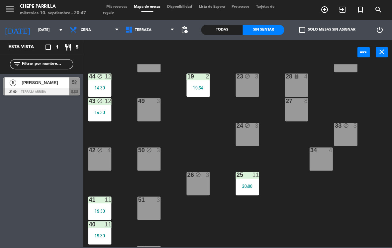
scroll to position [98, 0]
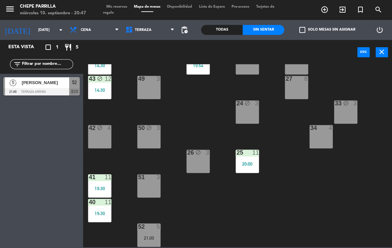
click at [155, 180] on div "3" at bounding box center [160, 177] width 11 height 6
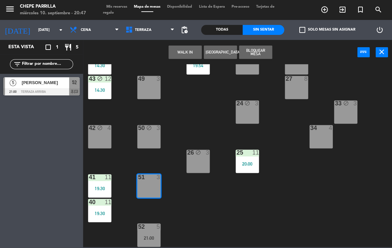
click at [190, 54] on button "WALK IN" at bounding box center [185, 52] width 33 height 13
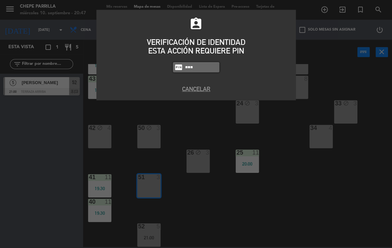
type input "1843"
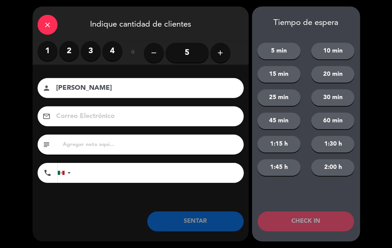
type input "[PERSON_NAME]"
click at [68, 55] on label "2" at bounding box center [69, 51] width 20 height 20
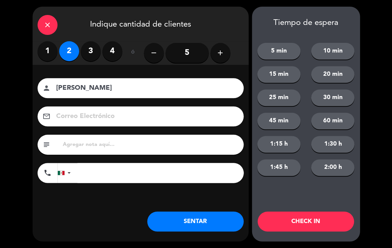
click at [210, 218] on button "SENTAR" at bounding box center [195, 221] width 96 height 20
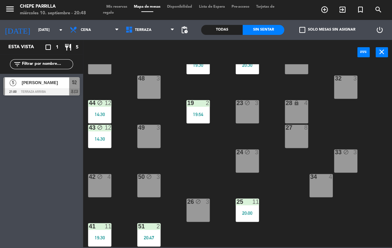
scroll to position [49, 0]
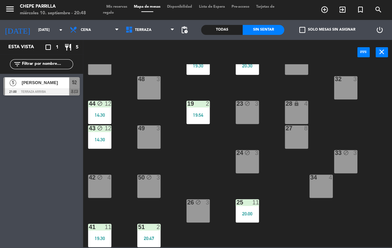
click at [150, 236] on div "20:47" at bounding box center [148, 238] width 23 height 5
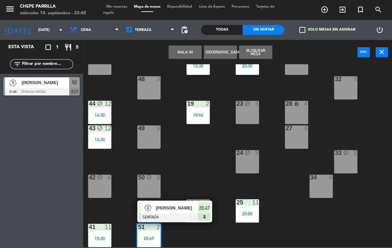
click at [154, 138] on div "49 3" at bounding box center [148, 136] width 23 height 23
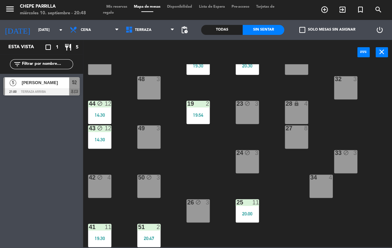
click at [196, 151] on div "21 5 19:30 30 lock 4 46 5 19:00 47 block 3 31 3 20 5 19:30 22 2 20:30 29 8 45 4…" at bounding box center [239, 155] width 305 height 183
click at [153, 228] on div at bounding box center [149, 227] width 11 height 6
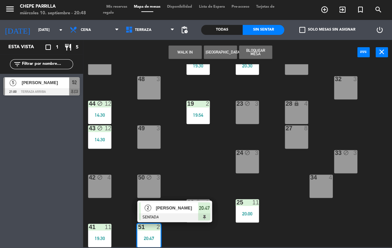
click at [151, 92] on div "48 3" at bounding box center [148, 87] width 23 height 23
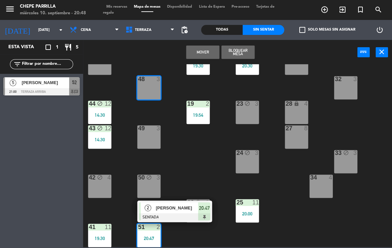
click at [204, 53] on button "Mover" at bounding box center [202, 52] width 33 height 13
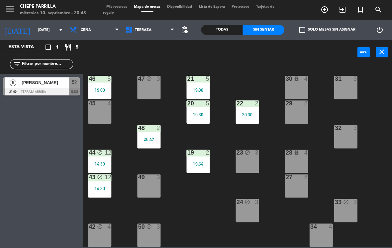
scroll to position [0, 0]
click at [59, 83] on span "[PERSON_NAME]" at bounding box center [46, 82] width 48 height 7
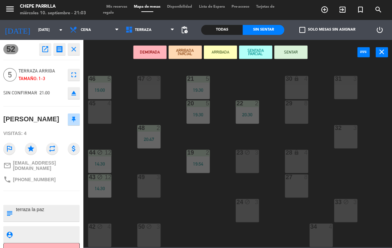
click at [293, 46] on button "SENTAR" at bounding box center [290, 52] width 33 height 13
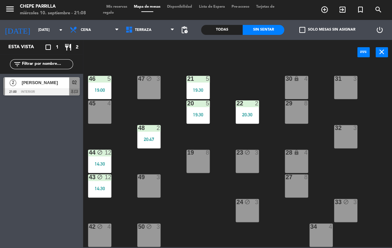
click at [157, 28] on span "Terraza" at bounding box center [150, 30] width 56 height 15
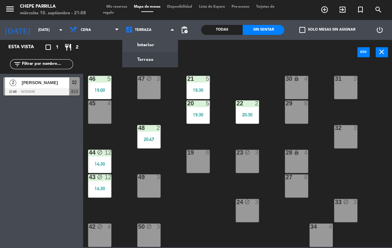
click at [161, 45] on ng-component "menu Chepe [PERSON_NAME] miércoles 10. septiembre - 21:08 Mis reservas Mapa de …" at bounding box center [196, 123] width 392 height 247
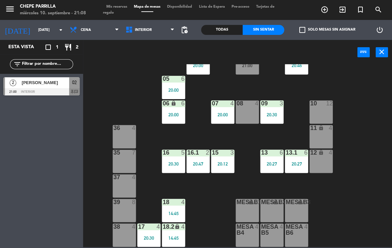
scroll to position [25, 0]
click at [141, 29] on span "Interior" at bounding box center [143, 30] width 17 height 4
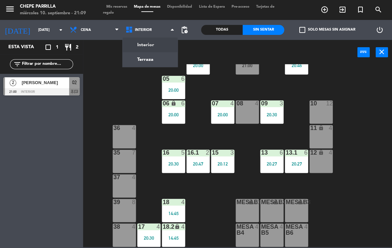
click at [154, 60] on ng-component "menu Chepe [PERSON_NAME] miércoles 10. septiembre - 21:09 Mis reservas Mapa de …" at bounding box center [196, 123] width 392 height 247
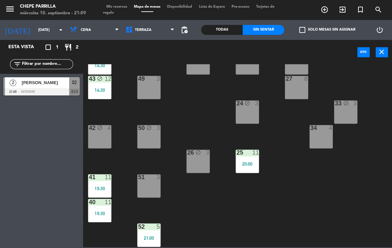
scroll to position [98, 0]
click at [152, 181] on div "51 3" at bounding box center [148, 185] width 23 height 23
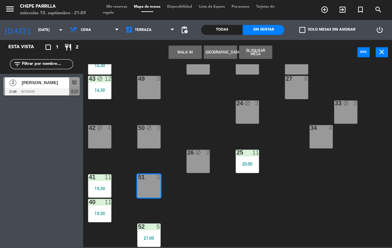
click at [184, 54] on button "WALK IN" at bounding box center [185, 52] width 33 height 13
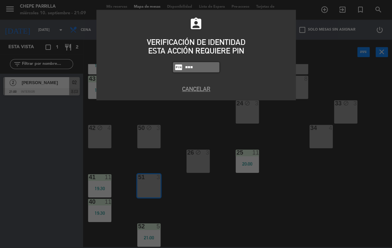
type input "1843"
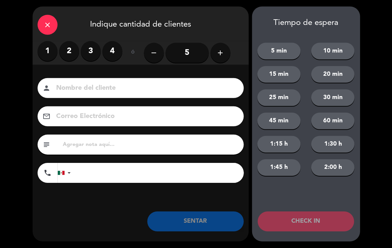
click at [70, 47] on label "2" at bounding box center [69, 51] width 20 height 20
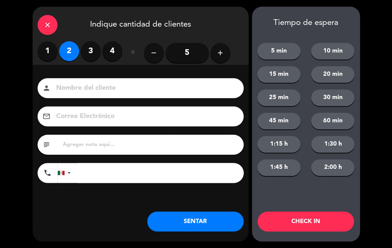
click at [140, 84] on input at bounding box center [146, 88] width 180 height 12
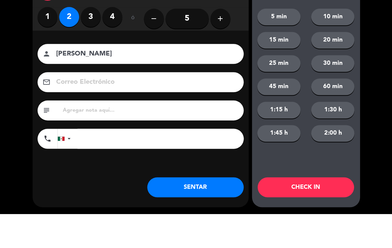
type input "[PERSON_NAME]"
click at [28, 77] on div "close Indique cantidad de clientes 1 2 3 4 ó remove 5 add Nombre del cliente pe…" at bounding box center [196, 124] width 392 height 248
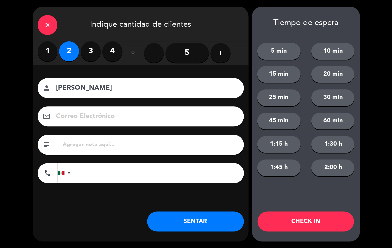
click at [199, 226] on button "SENTAR" at bounding box center [195, 221] width 96 height 20
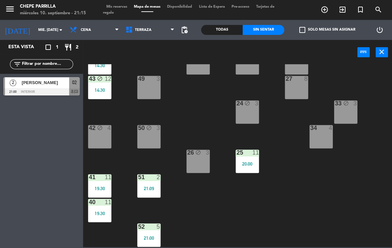
click at [198, 150] on icon "block" at bounding box center [198, 153] width 6 height 6
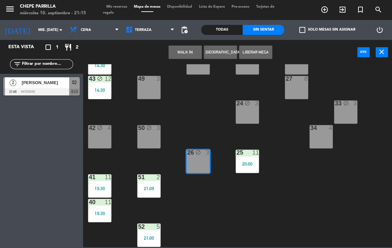
click at [47, 146] on div "Esta vista crop_square 1 restaurant 2 filter_list 2 [PERSON_NAME] 21:00 Interio…" at bounding box center [41, 144] width 83 height 208
click at [68, 80] on span "[PERSON_NAME]" at bounding box center [46, 82] width 48 height 7
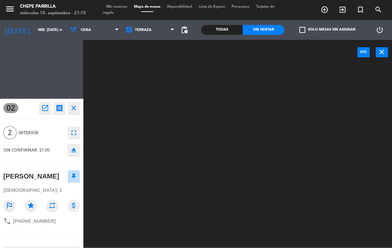
scroll to position [0, 0]
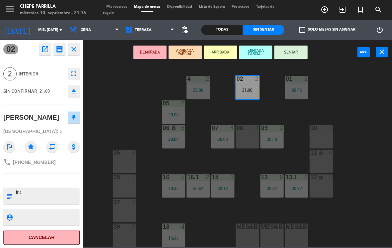
click at [298, 51] on button "SENTAR" at bounding box center [290, 52] width 33 height 13
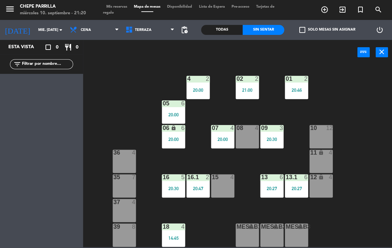
click at [136, 21] on div "Interior Terraza Terraza Interior Terraza" at bounding box center [150, 30] width 56 height 20
click at [151, 33] on span "Terraza" at bounding box center [150, 30] width 56 height 15
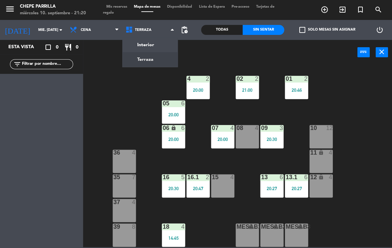
click at [159, 43] on ng-component "menu Chepe [PERSON_NAME] miércoles 10. septiembre - 21:20 Mis reservas Mapa de …" at bounding box center [196, 123] width 392 height 247
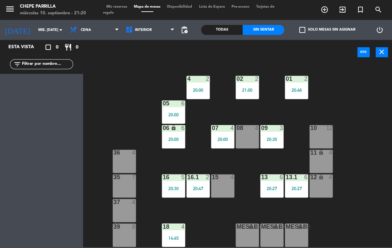
click at [146, 31] on span "Interior" at bounding box center [143, 30] width 17 height 4
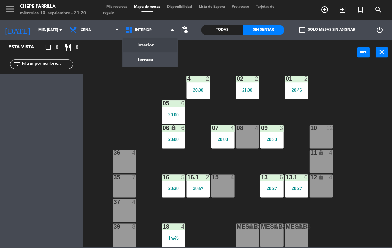
click at [161, 58] on ng-component "menu Chepe [PERSON_NAME] miércoles 10. septiembre - 21:20 Mis reservas Mapa de …" at bounding box center [196, 123] width 392 height 247
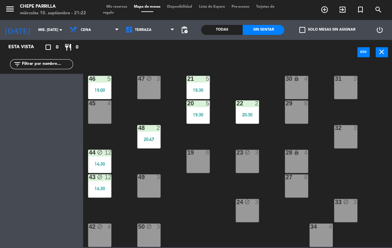
click at [195, 164] on div "19 8" at bounding box center [197, 161] width 23 height 23
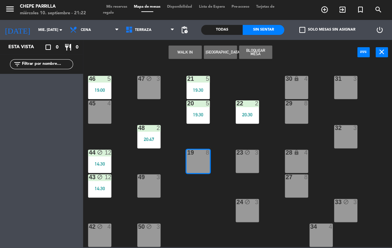
click at [186, 53] on button "WALK IN" at bounding box center [185, 52] width 33 height 13
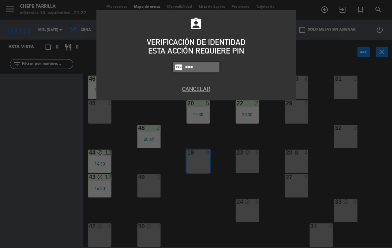
type input "1843"
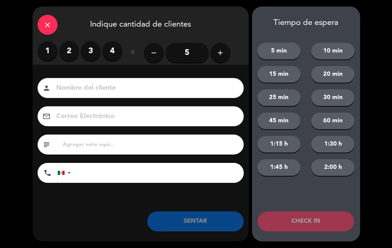
click at [91, 47] on label "3" at bounding box center [91, 51] width 20 height 20
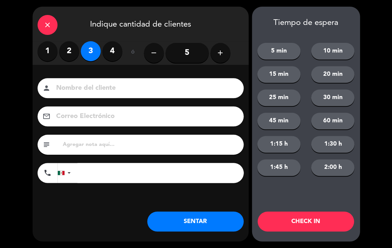
click at [144, 83] on input at bounding box center [146, 88] width 180 height 12
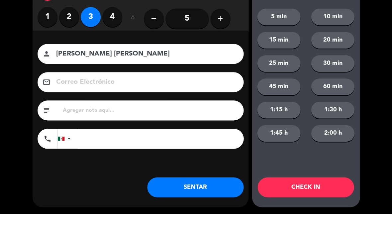
type input "[PERSON_NAME] [PERSON_NAME]"
click at [28, 83] on div "close Indique cantidad de clientes 1 2 3 4 ó remove 5 add Nombre del cliente pe…" at bounding box center [196, 124] width 392 height 248
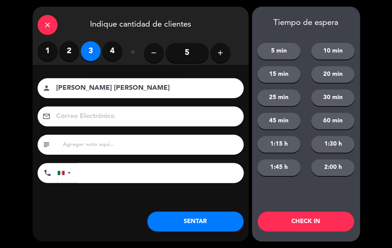
click at [214, 216] on button "SENTAR" at bounding box center [195, 221] width 96 height 20
